Goal: Check status: Check status

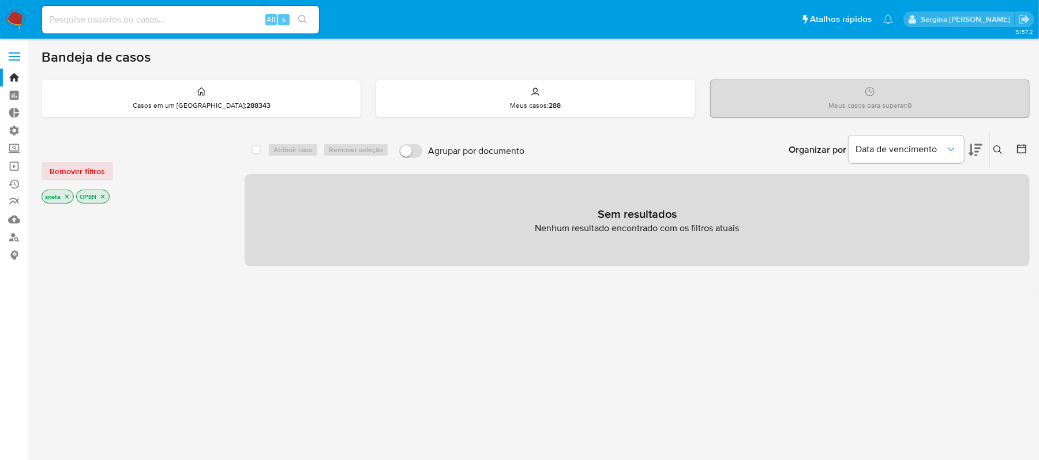
click at [127, 17] on input at bounding box center [180, 19] width 277 height 15
paste input "gsdWaxyjYr4UbBh5xtPzDNx6"
type input "gsdWaxyjYr4UbBh5xtPzDNx6"
click at [297, 17] on button "search-icon" at bounding box center [303, 20] width 24 height 16
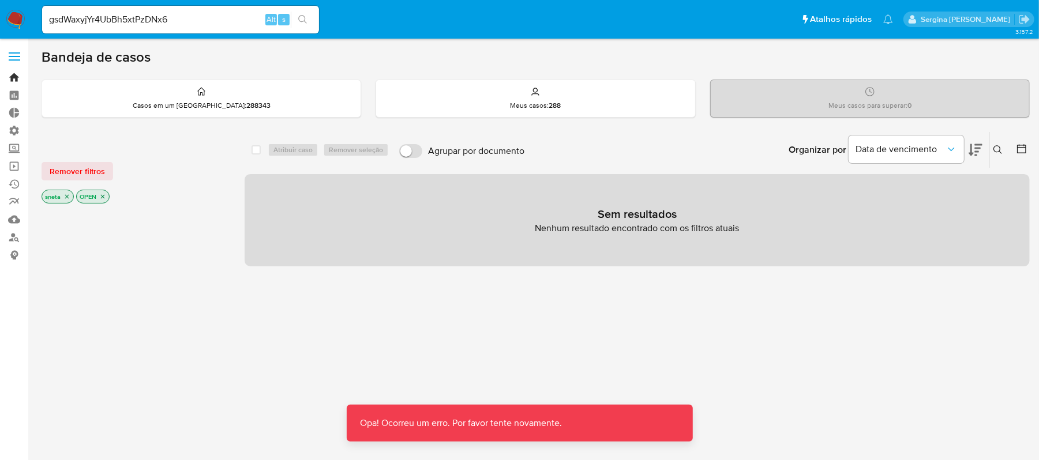
click at [12, 77] on link "Bandeja" at bounding box center [68, 78] width 137 height 18
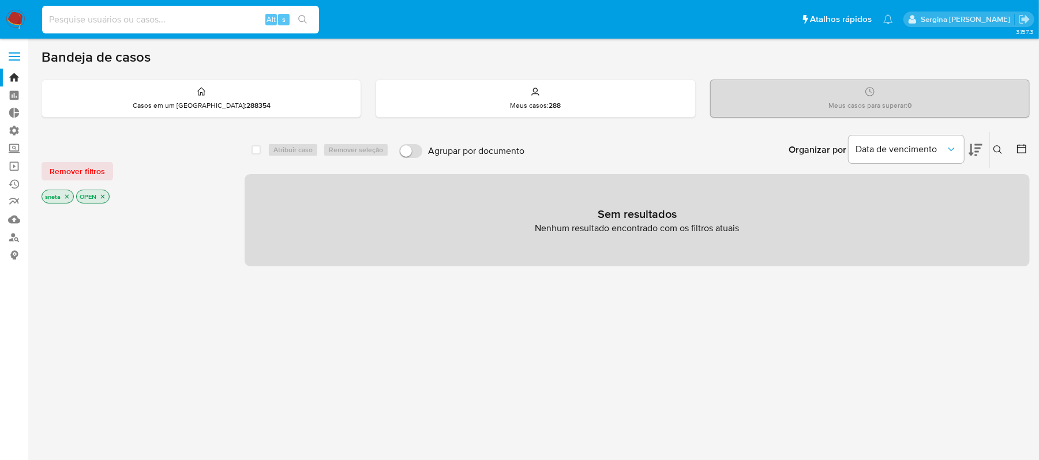
click at [157, 22] on input at bounding box center [180, 19] width 277 height 15
paste input "gsdWaxyjYr4UbBh5xtPzDNx6"
type input "gsdWaxyjYr4UbBh5xtPzDNx6"
click at [302, 18] on icon "search-icon" at bounding box center [302, 19] width 9 height 9
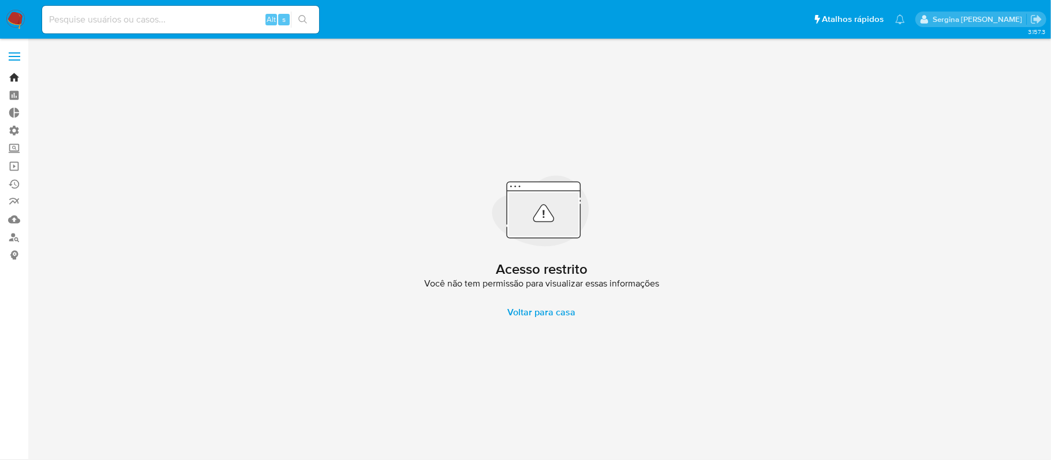
click at [14, 77] on link "Bandeja" at bounding box center [68, 78] width 137 height 18
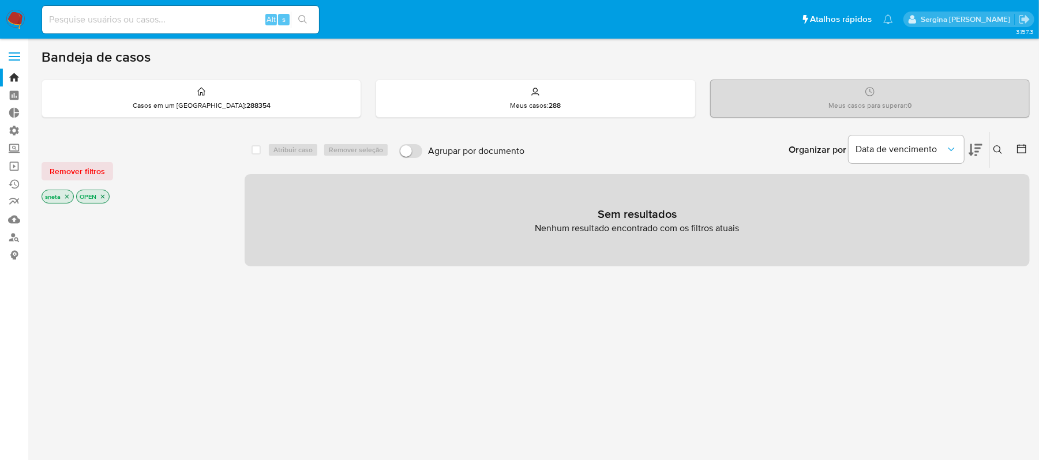
click at [193, 23] on input at bounding box center [180, 19] width 277 height 15
paste input "gsdWaxyjYr4UbBh5xtPzDNx6"
type input "gsdWaxyjYr4UbBh5xtPzDNx6"
click at [301, 17] on icon "search-icon" at bounding box center [302, 19] width 9 height 9
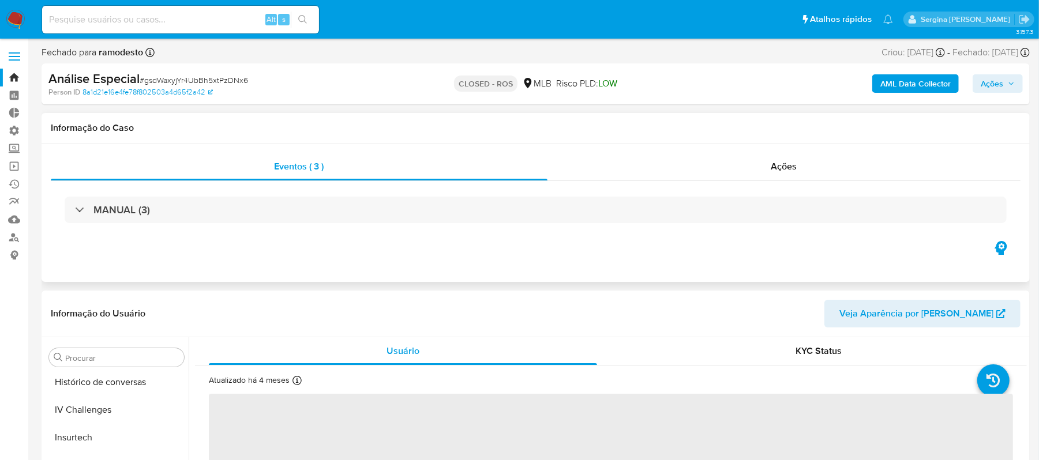
scroll to position [543, 0]
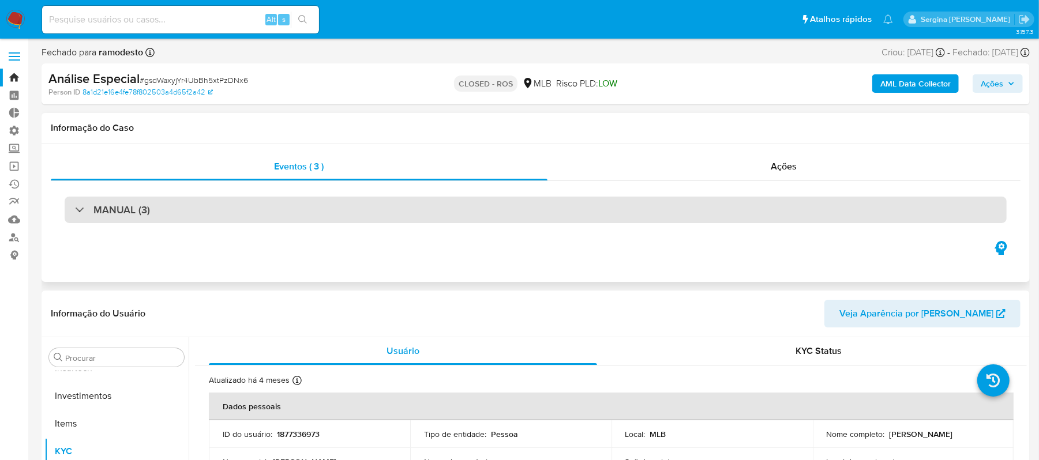
click at [82, 214] on div "MANUAL (3)" at bounding box center [112, 210] width 75 height 13
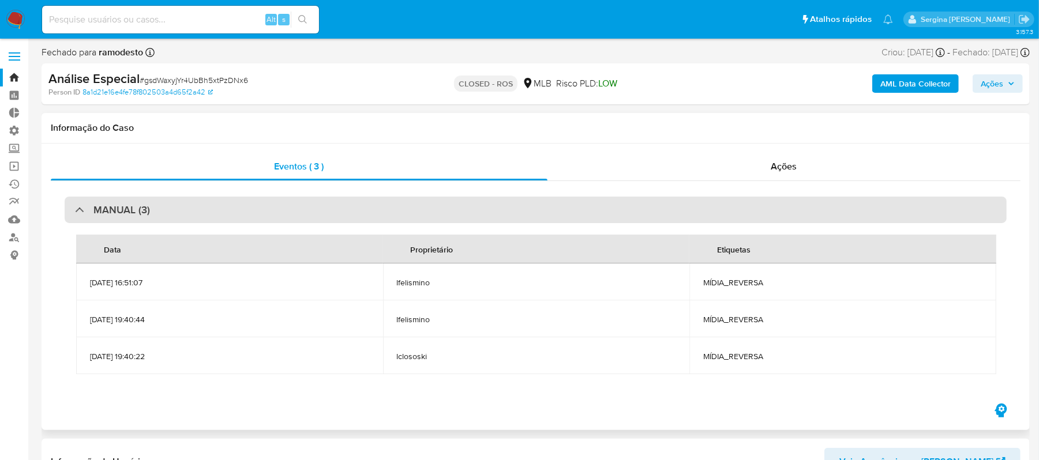
select select "10"
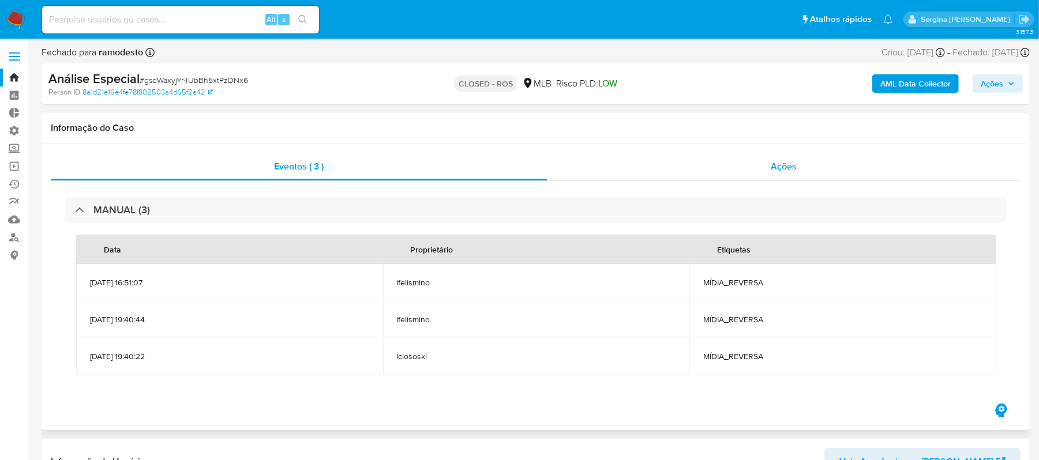
click at [774, 163] on span "Ações" at bounding box center [784, 166] width 26 height 13
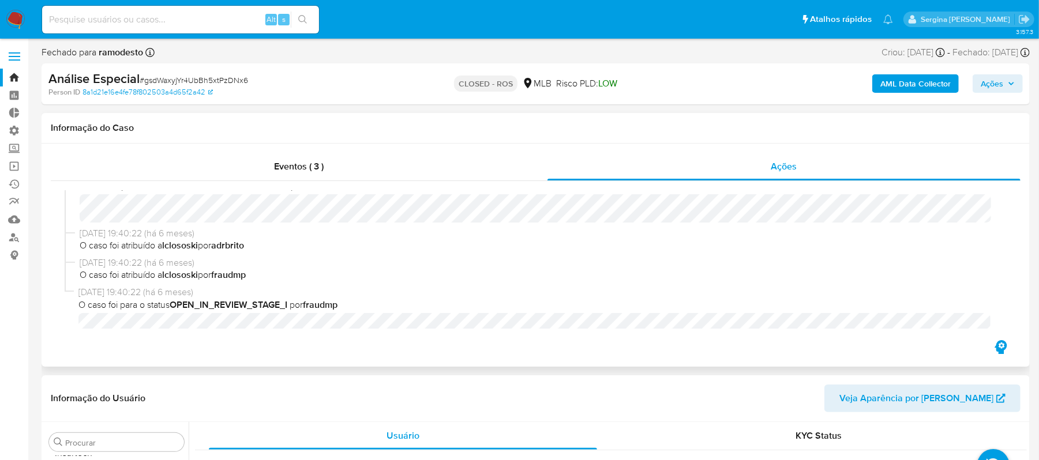
scroll to position [1556, 0]
